Goal: Navigation & Orientation: Find specific page/section

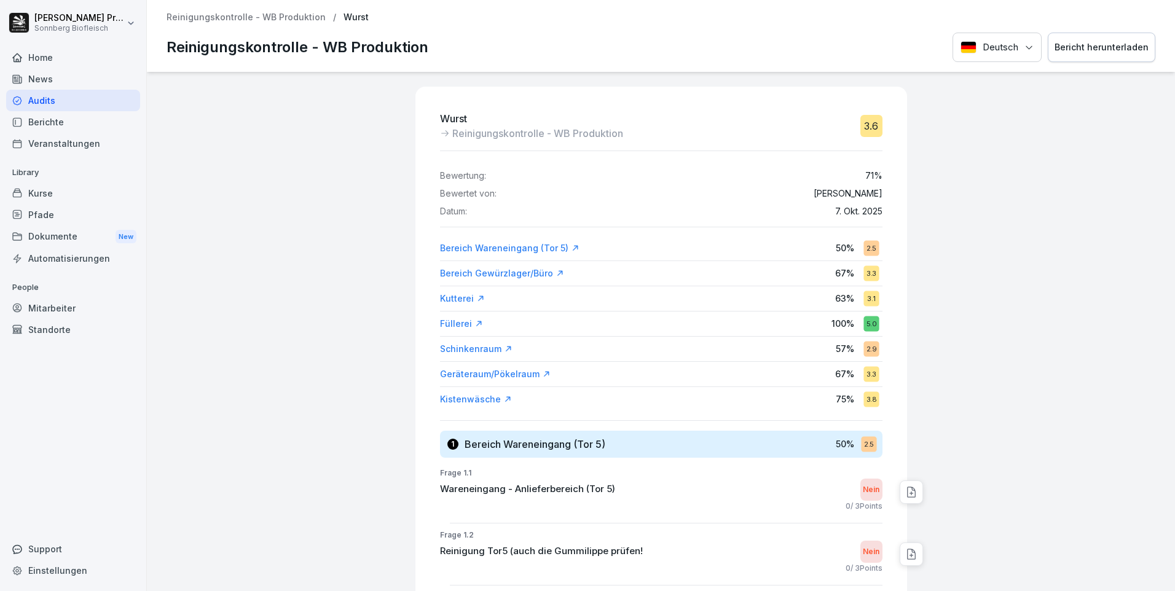
click at [88, 104] on div "Audits" at bounding box center [73, 101] width 134 height 22
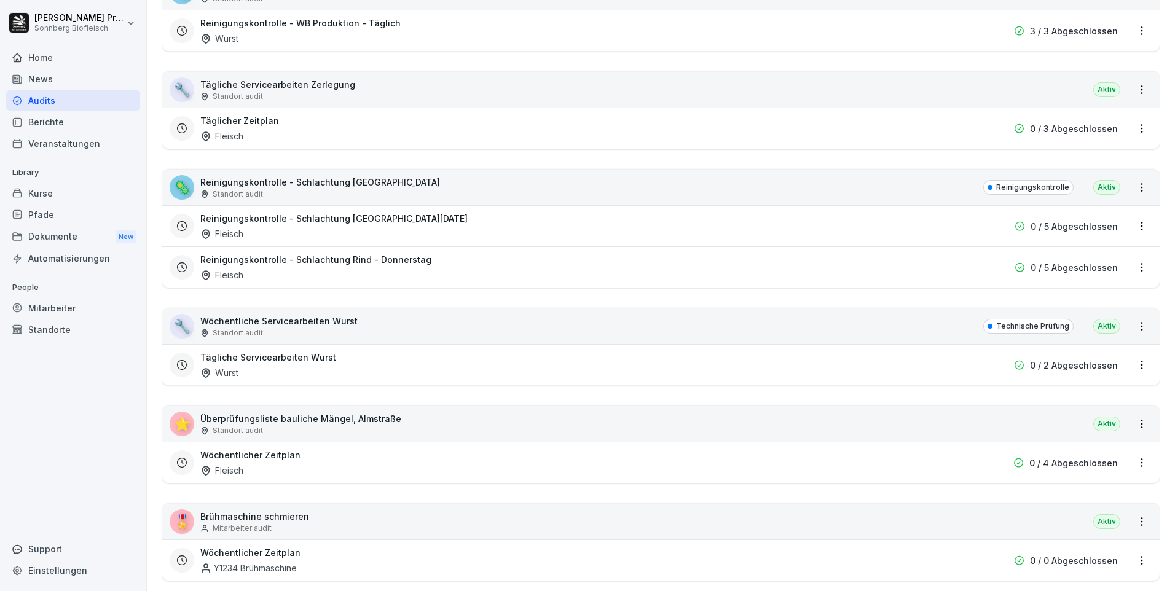
scroll to position [1229, 0]
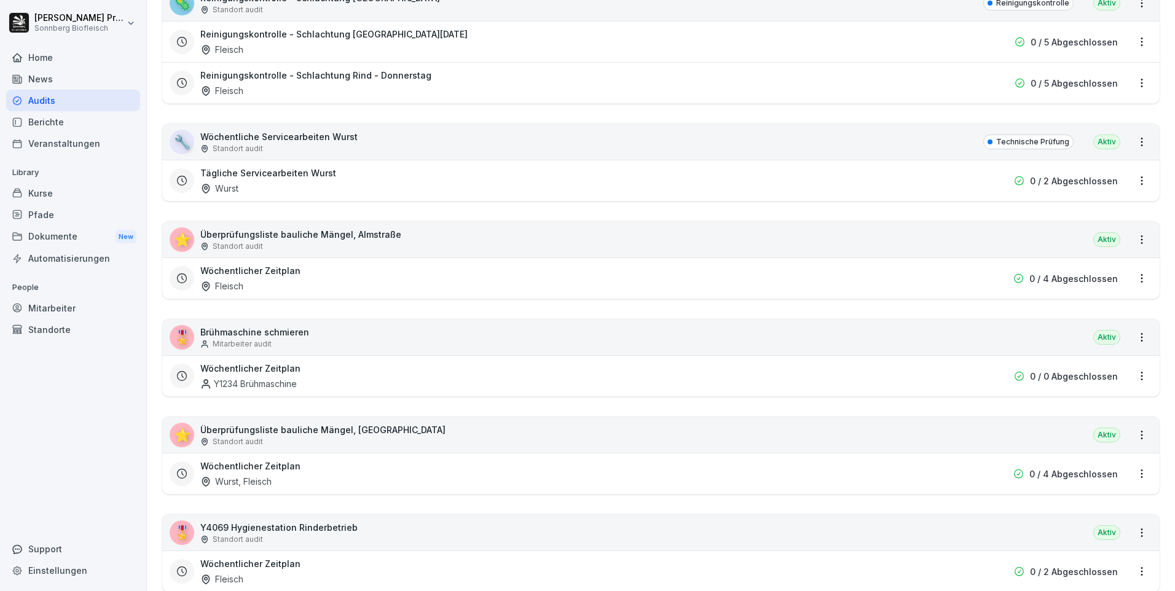
click at [583, 233] on div "⭐ Überprüfungsliste bauliche Mängel, [GEOGRAPHIC_DATA] Standort audit Aktiv" at bounding box center [660, 240] width 997 height 36
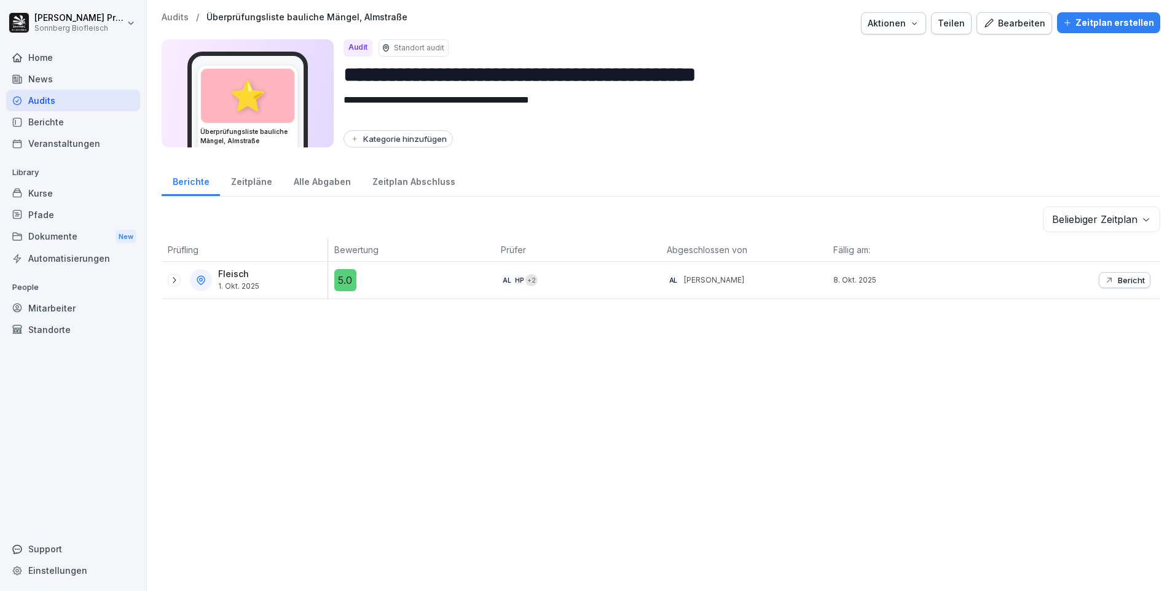
click at [321, 179] on div "Alle Abgaben" at bounding box center [322, 180] width 79 height 31
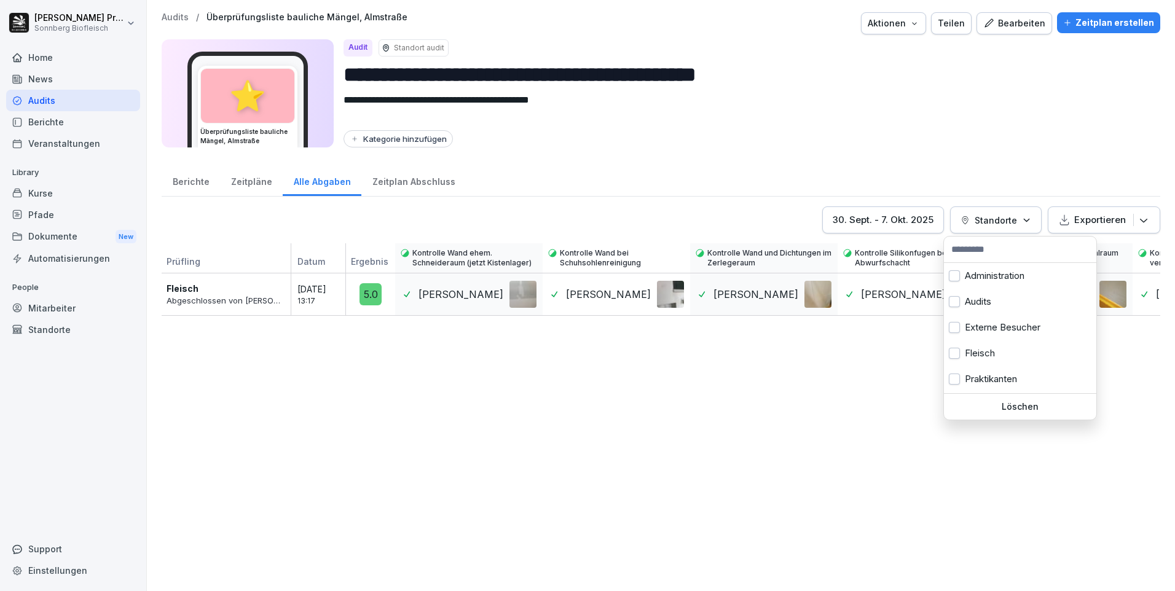
click at [1022, 222] on icon "button" at bounding box center [1026, 220] width 9 height 9
click at [681, 463] on html "**********" at bounding box center [587, 295] width 1175 height 591
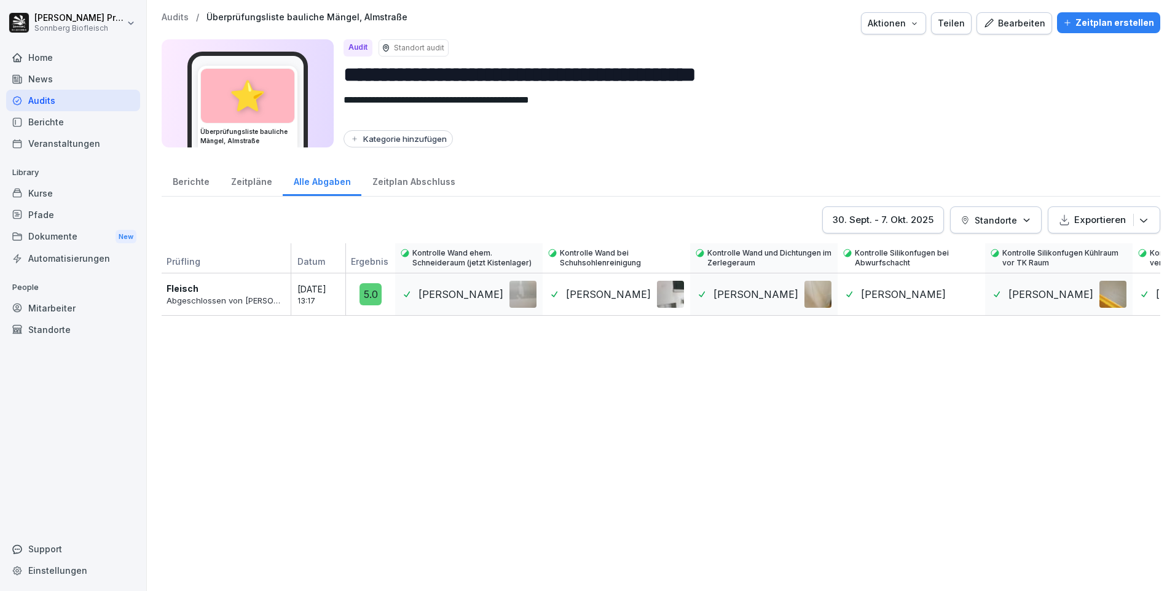
click at [82, 59] on div "Home" at bounding box center [73, 58] width 134 height 22
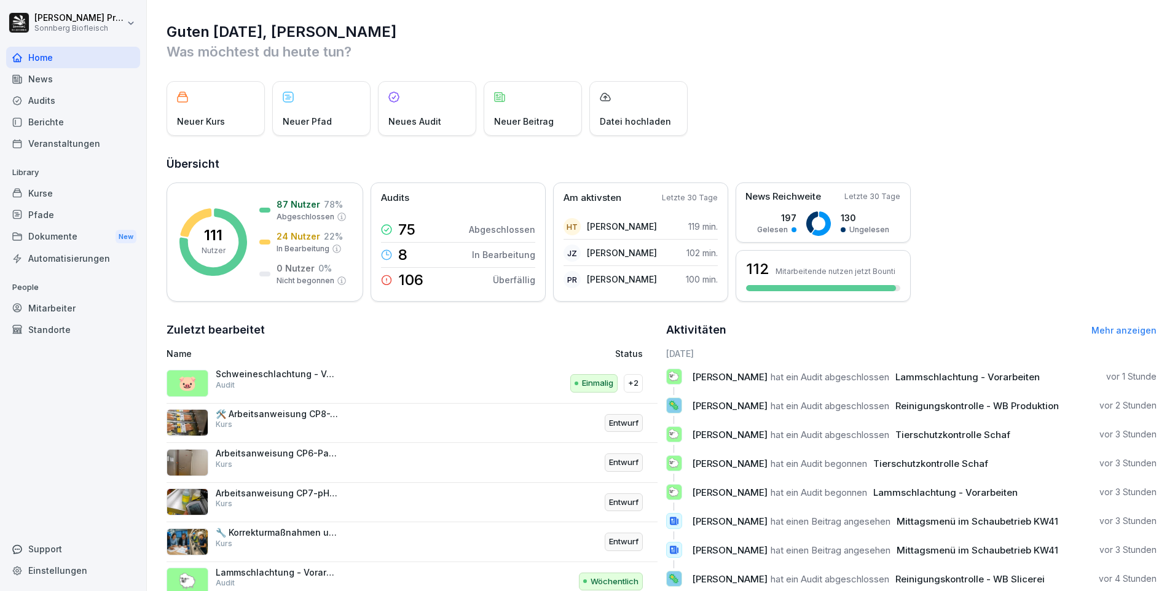
scroll to position [42, 0]
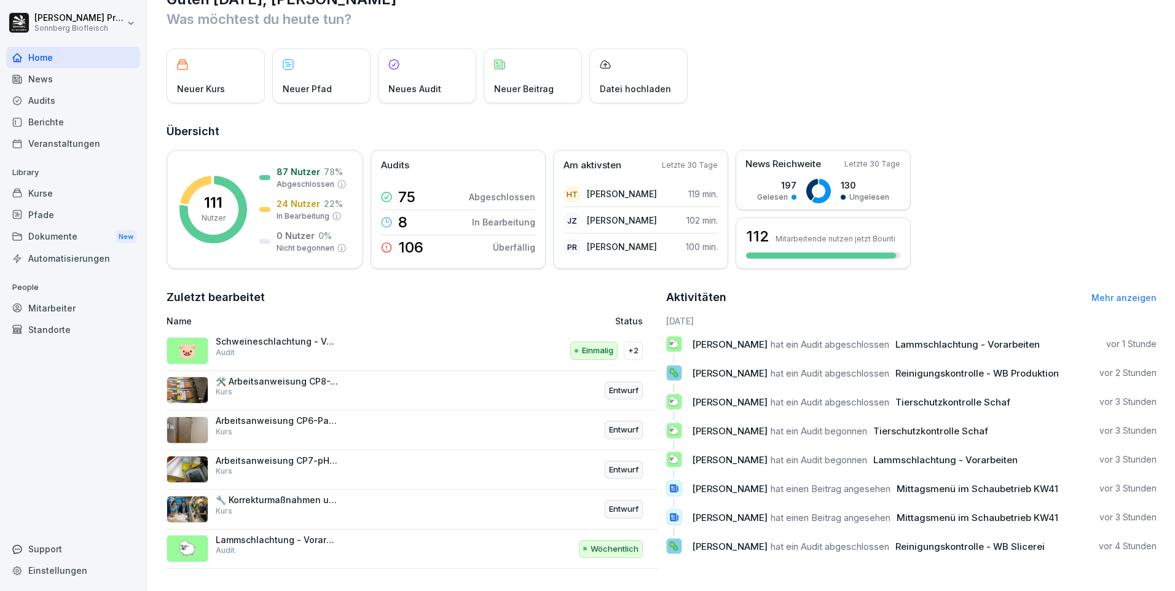
click at [1109, 293] on link "Mehr anzeigen" at bounding box center [1123, 298] width 65 height 10
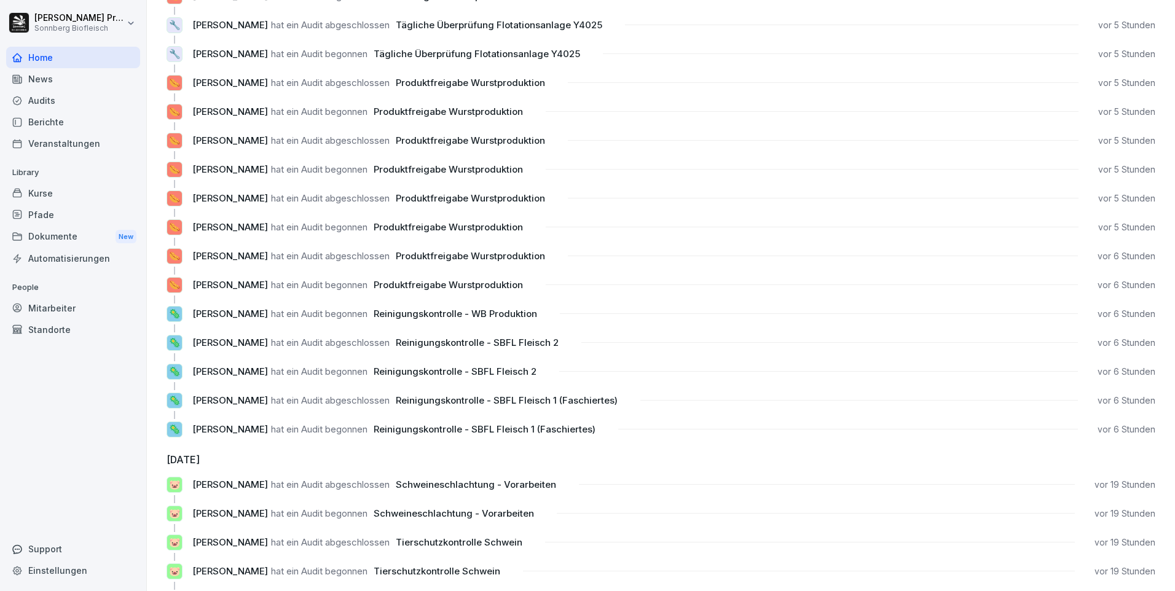
scroll to position [321, 0]
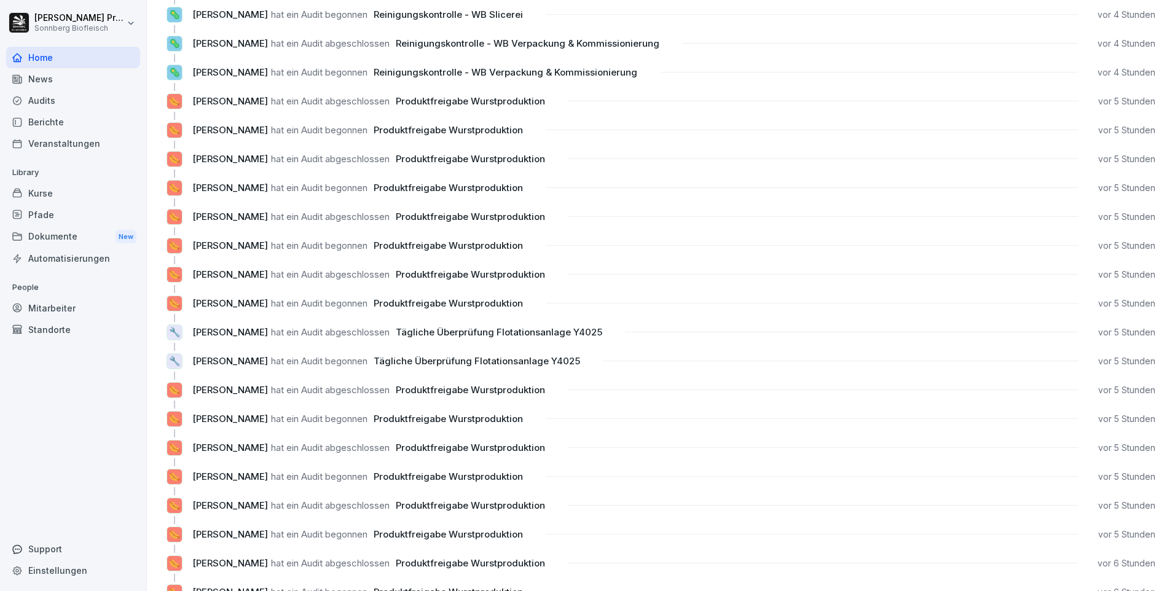
click at [68, 195] on div "Kurse" at bounding box center [73, 194] width 134 height 22
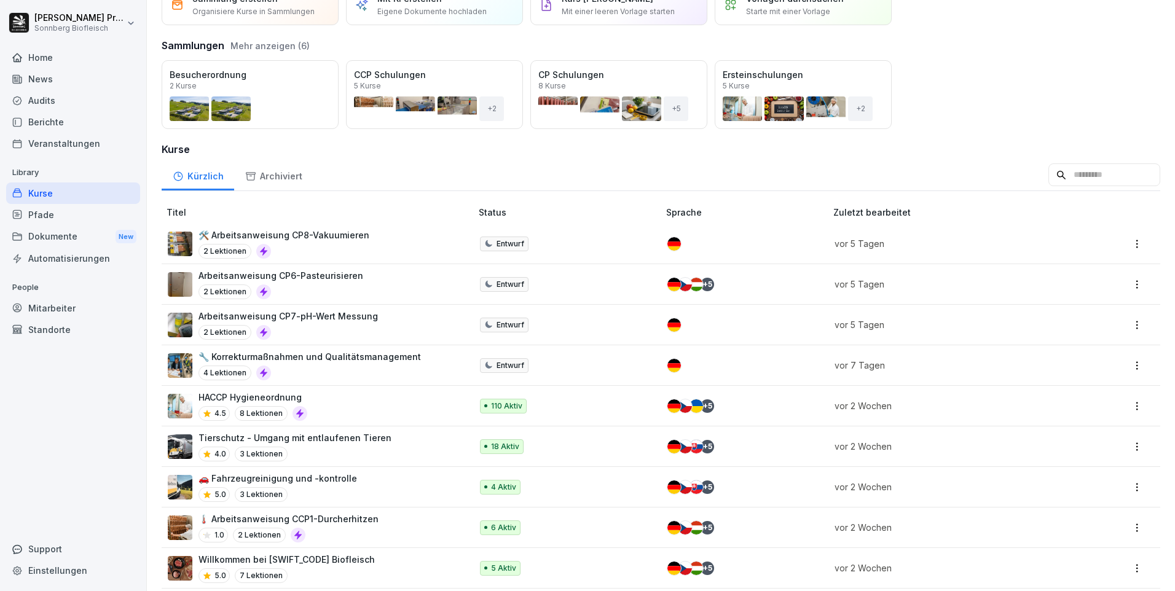
scroll to position [123, 0]
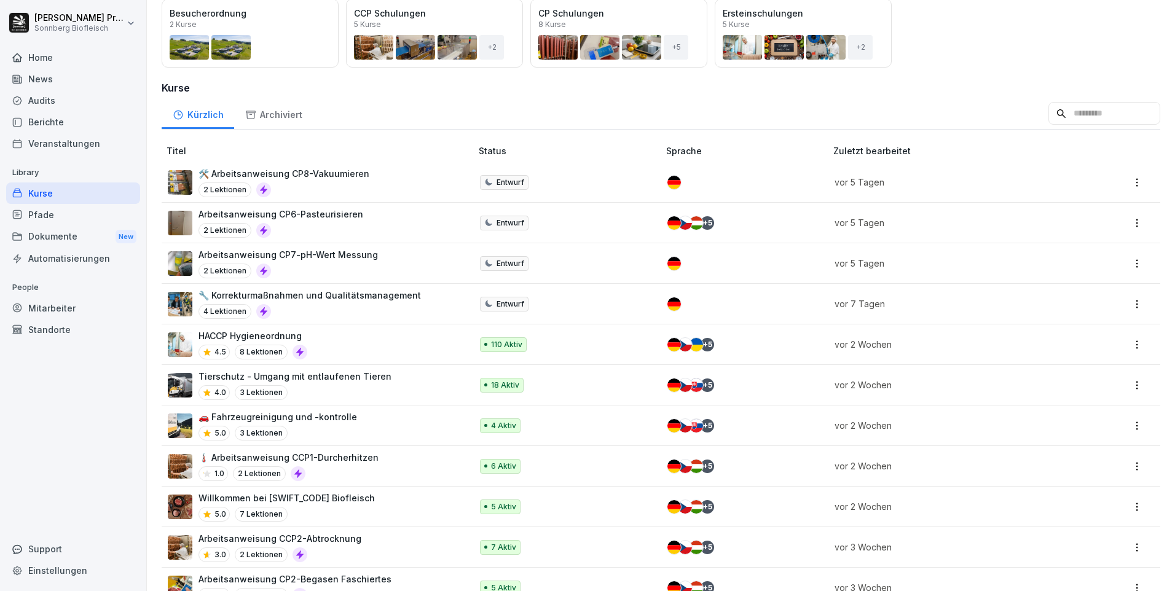
click at [347, 375] on p "Tierschutz - Umgang mit entlaufenen Tieren" at bounding box center [294, 376] width 193 height 13
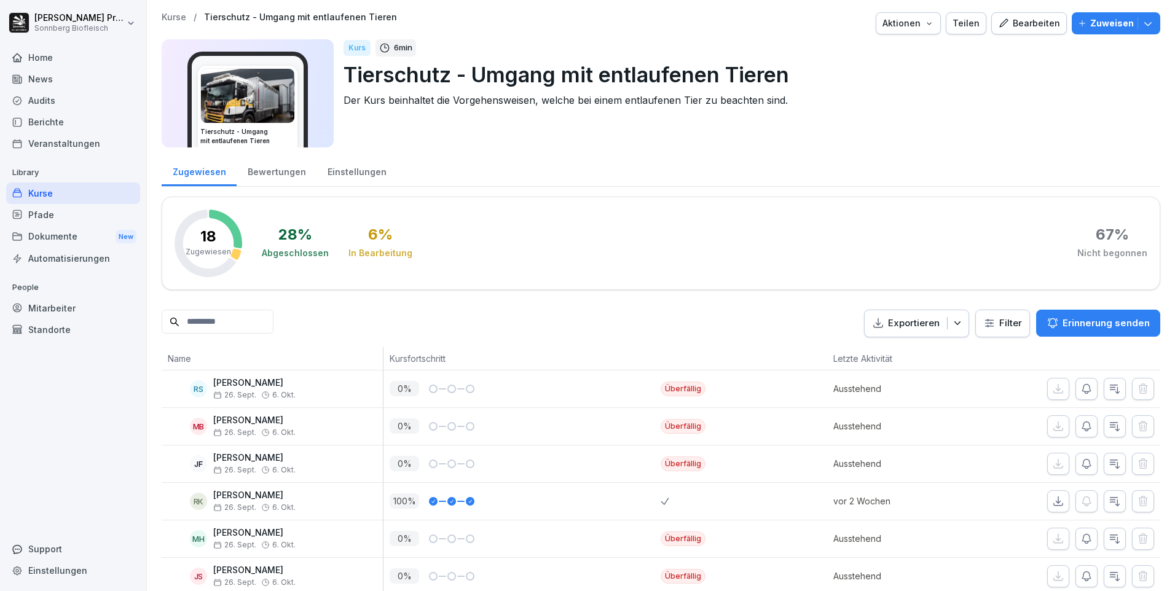
click at [288, 173] on div "Bewertungen" at bounding box center [277, 170] width 80 height 31
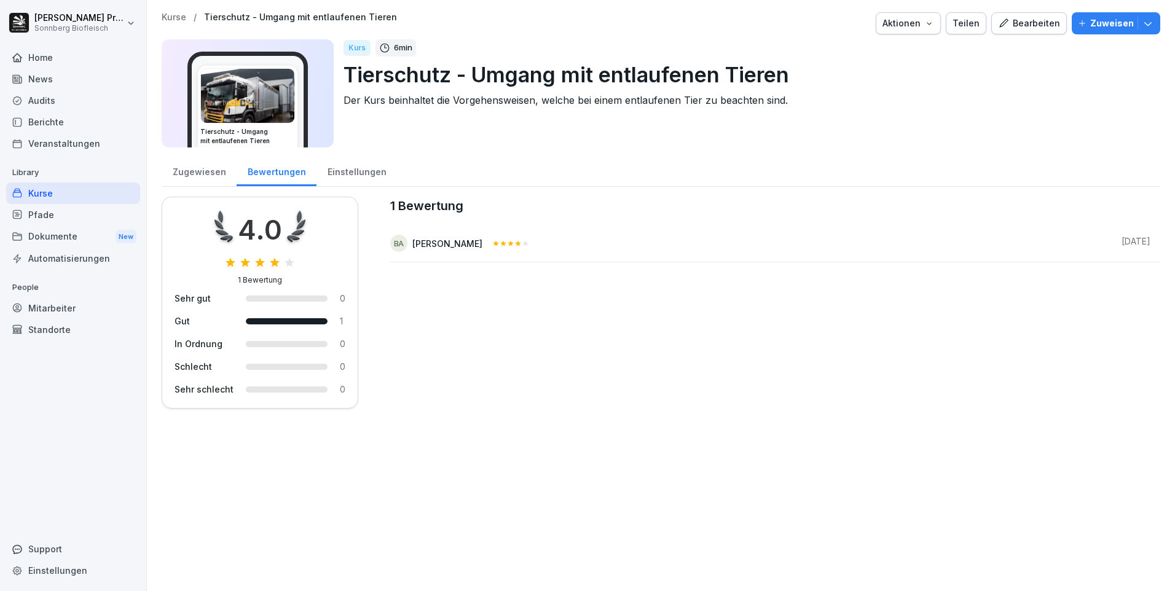
click at [370, 165] on div "Einstellungen" at bounding box center [356, 170] width 81 height 31
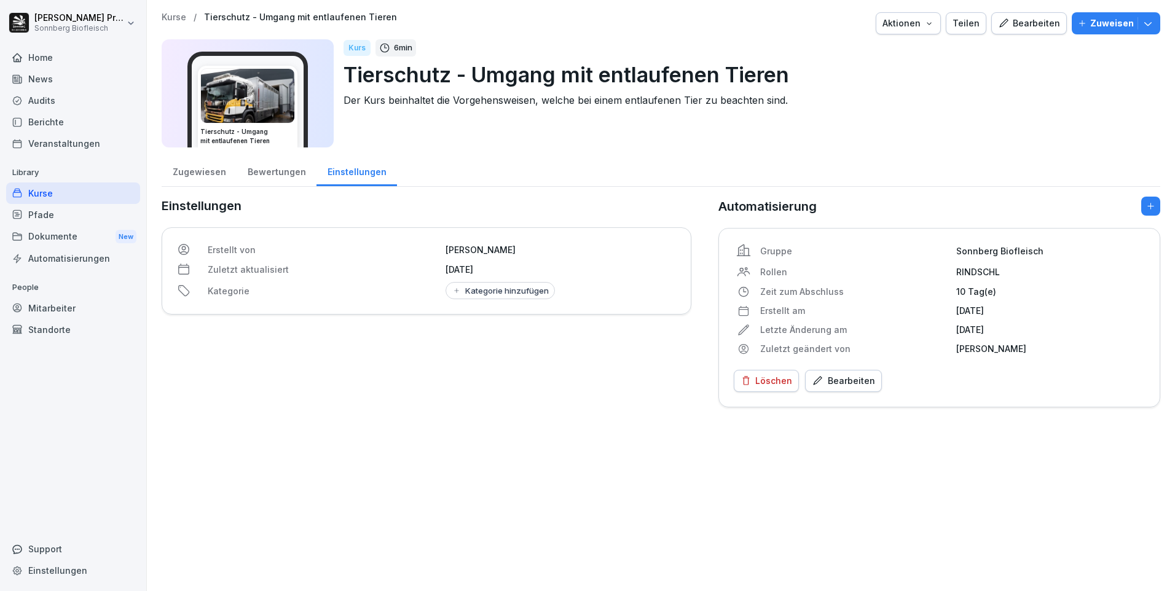
click at [85, 308] on div "Mitarbeiter" at bounding box center [73, 308] width 134 height 22
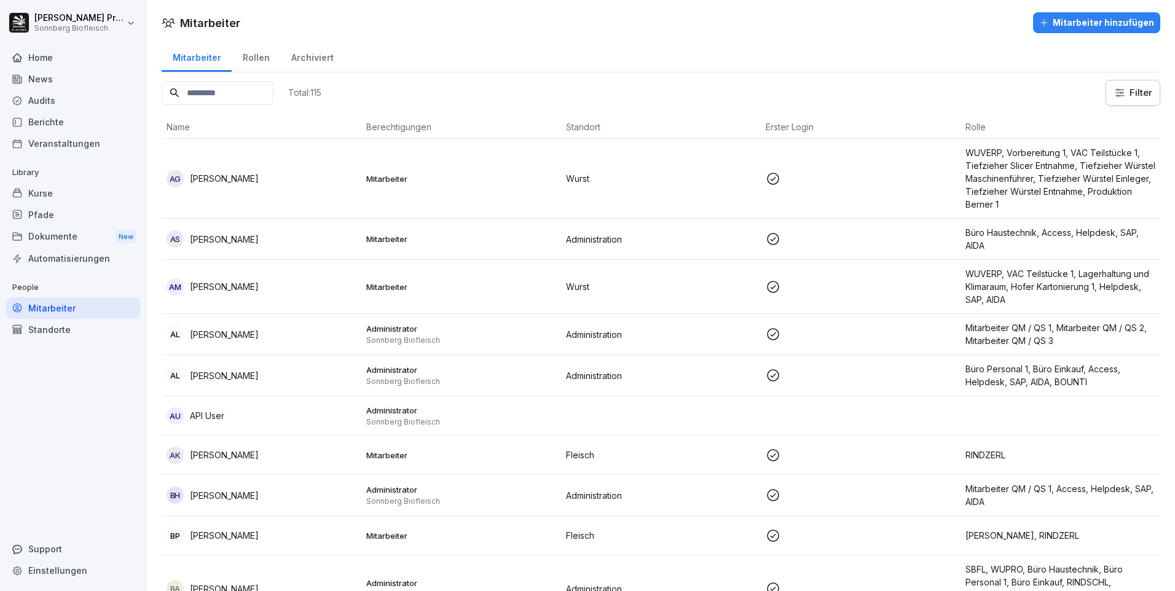
click at [101, 331] on div "Standorte" at bounding box center [73, 330] width 134 height 22
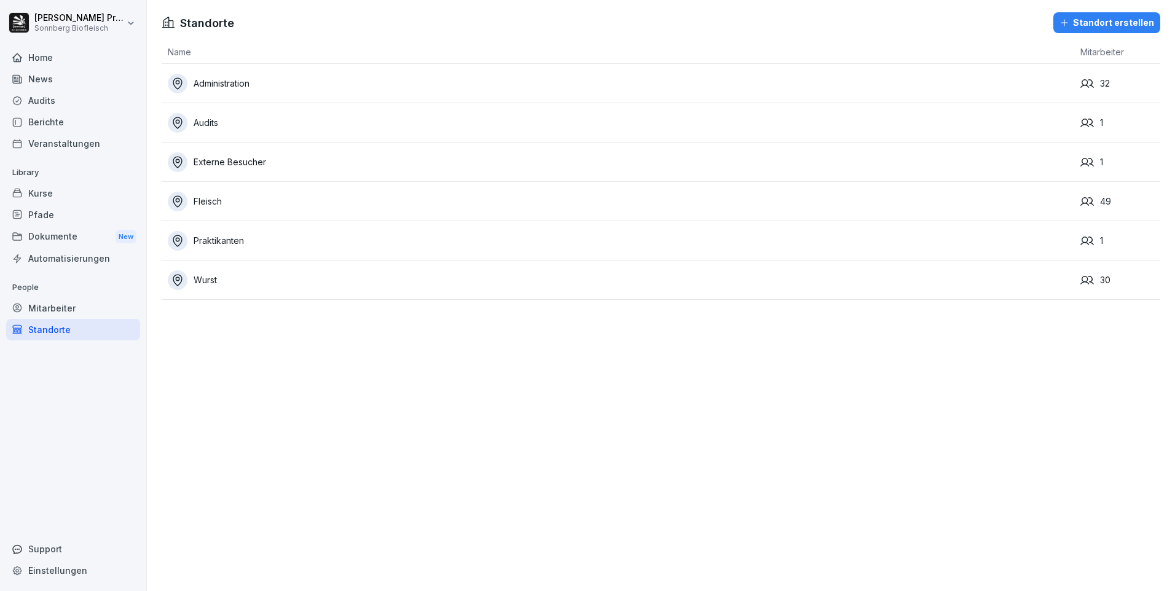
click at [382, 153] on div "Externe Besucher" at bounding box center [621, 162] width 906 height 20
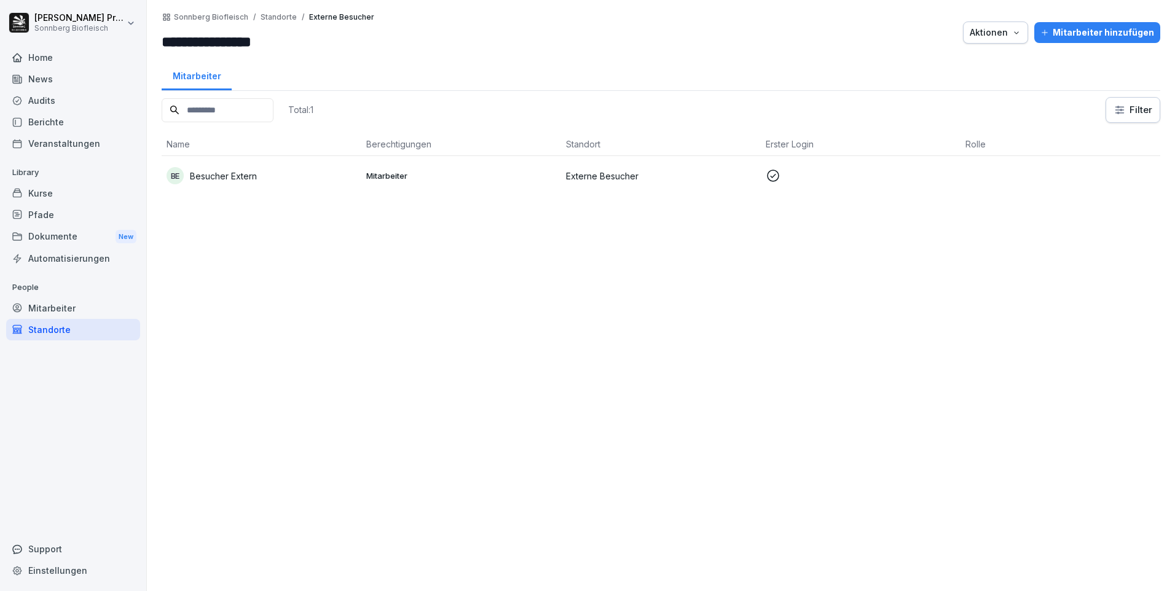
click at [329, 179] on div "BE Besucher Extern" at bounding box center [262, 175] width 190 height 17
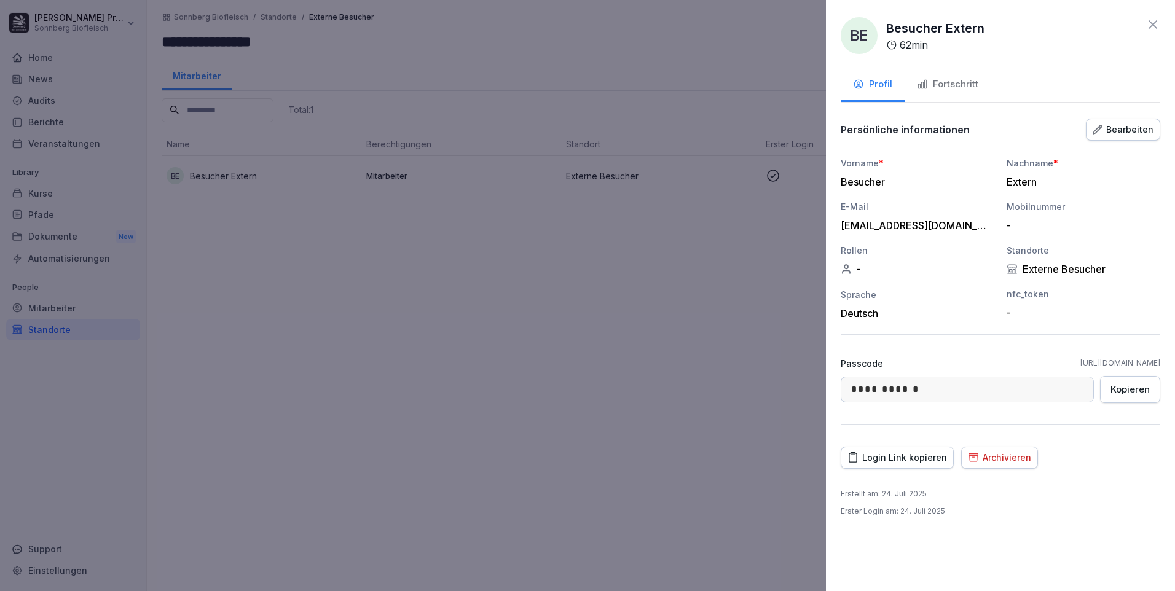
click at [1155, 25] on icon at bounding box center [1152, 24] width 15 height 15
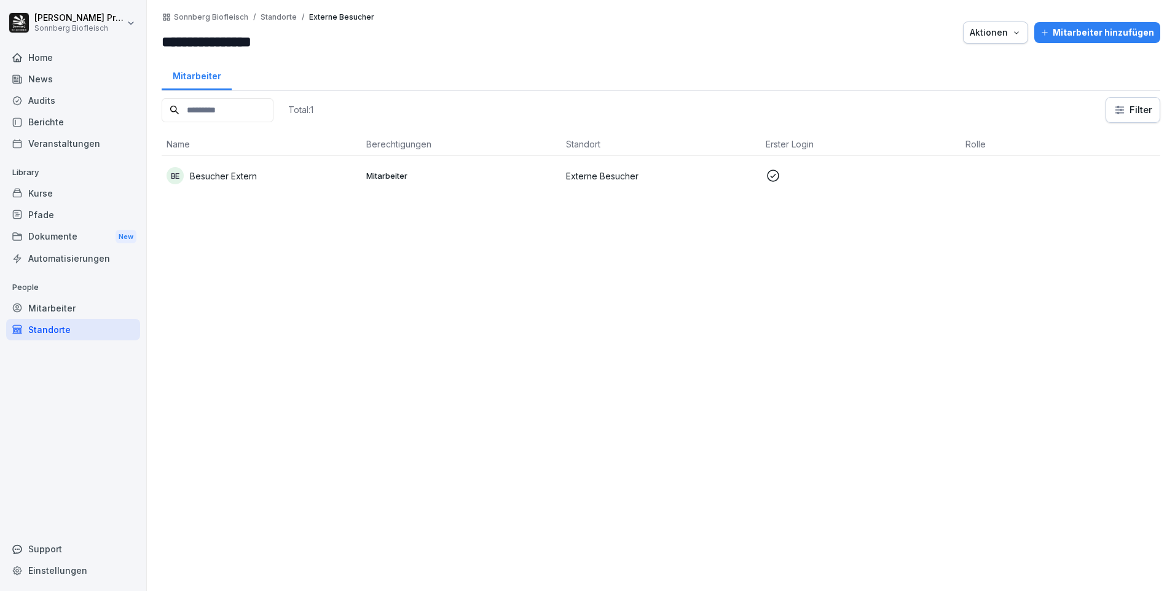
click at [66, 62] on div "Home" at bounding box center [73, 58] width 134 height 22
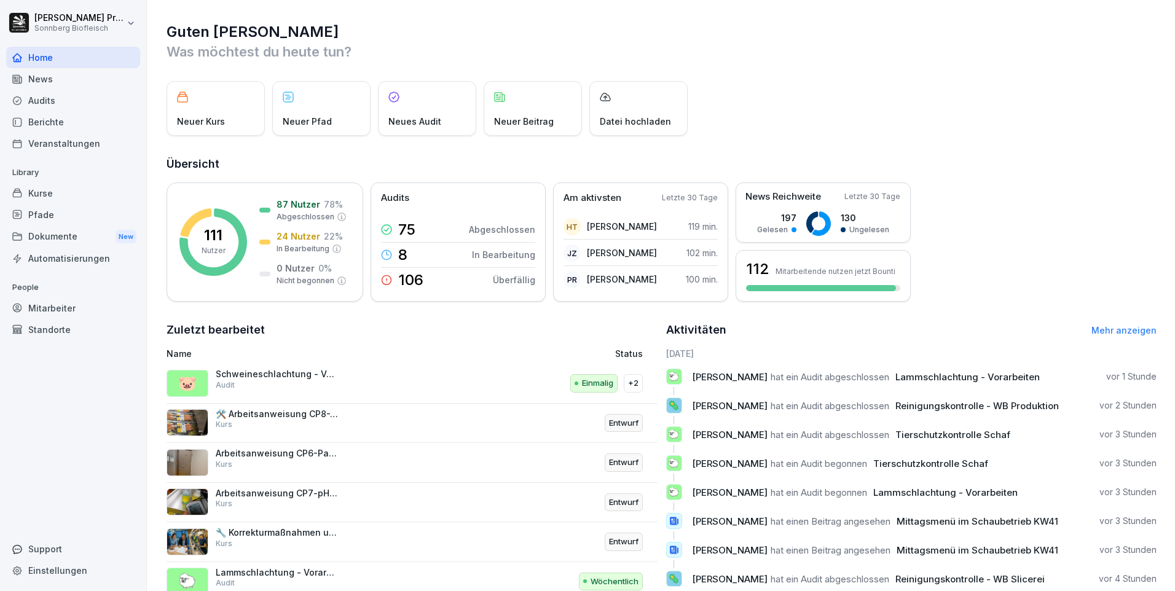
click at [79, 84] on div "News" at bounding box center [73, 79] width 134 height 22
click at [71, 72] on div "News" at bounding box center [73, 79] width 134 height 22
click at [36, 79] on div "News" at bounding box center [73, 79] width 134 height 22
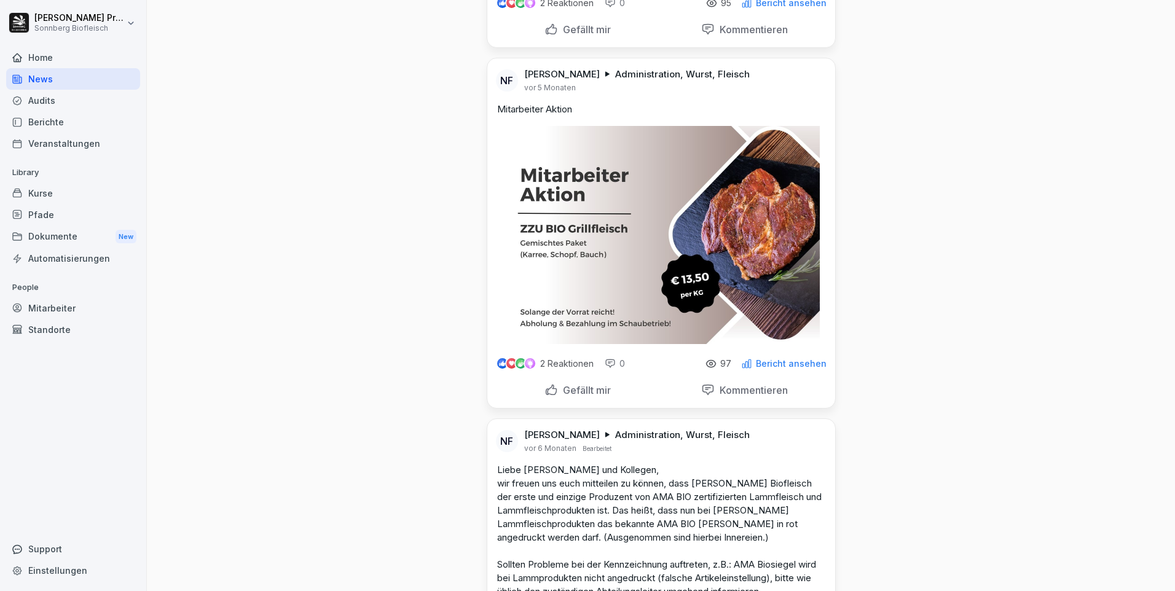
scroll to position [2151, 0]
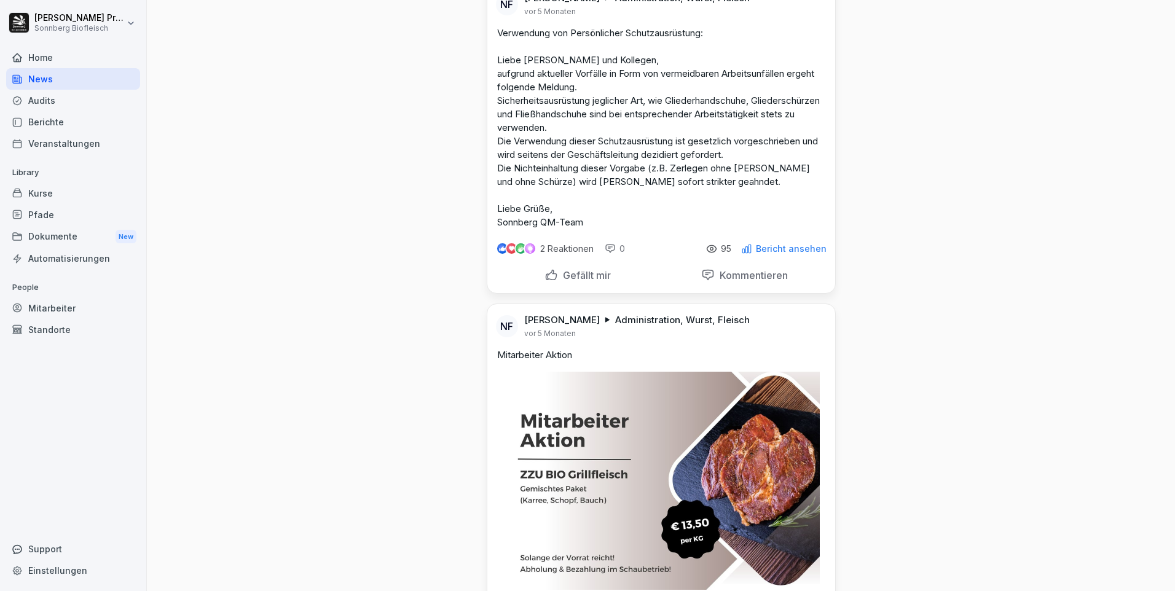
click at [93, 236] on div "Dokumente New" at bounding box center [73, 237] width 134 height 23
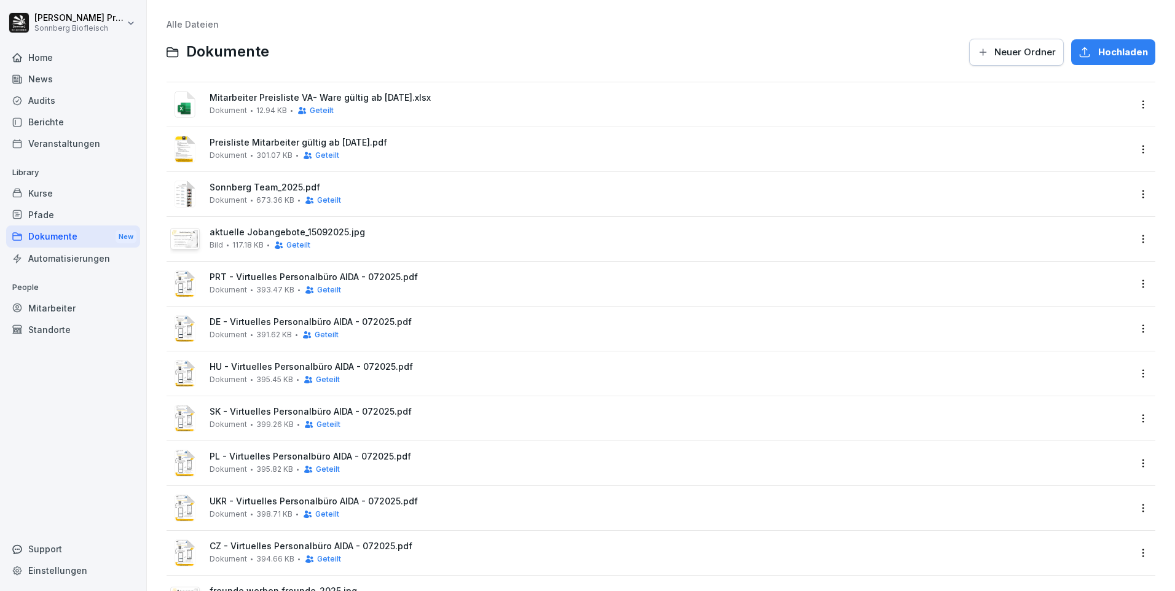
click at [439, 147] on span "Preisliste Mitarbeiter gültig ab 22.09.2025.pdf" at bounding box center [670, 143] width 920 height 10
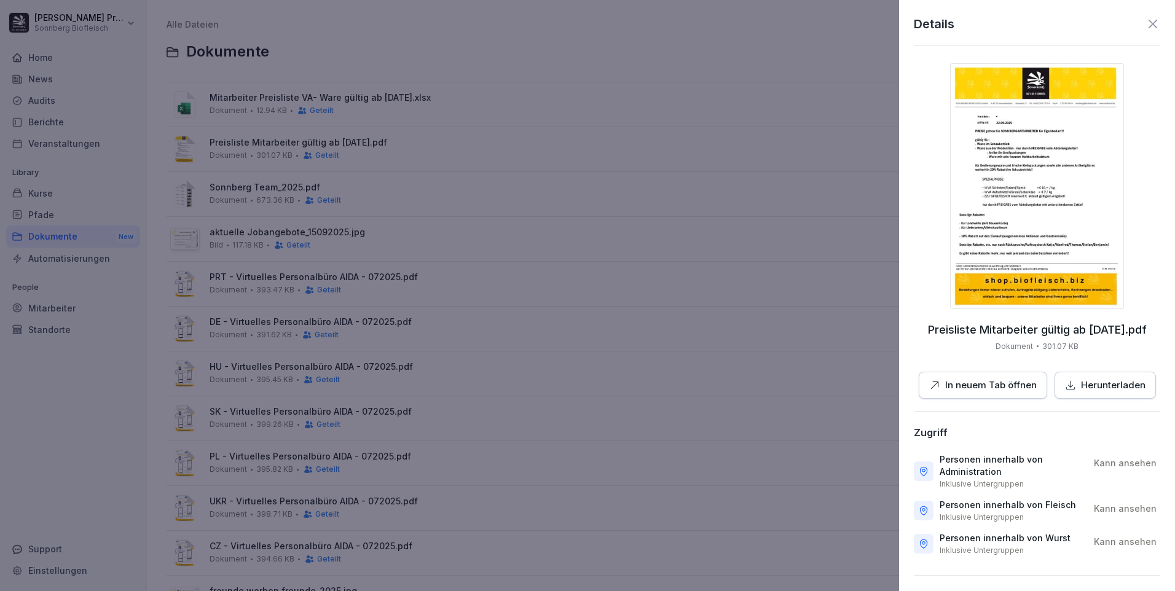
click at [1074, 173] on img at bounding box center [1037, 186] width 174 height 246
